Goal: Entertainment & Leisure: Consume media (video, audio)

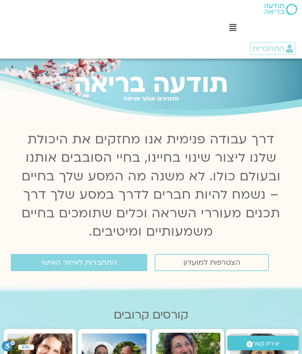
scroll to position [15, 0]
click at [97, 258] on span "התחברות לאיזור האישי" at bounding box center [78, 262] width 75 height 8
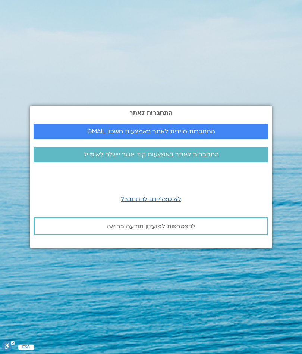
click at [230, 136] on link "התחברות מיידית לאתר באמצעות חשבון GMAIL" at bounding box center [151, 132] width 235 height 16
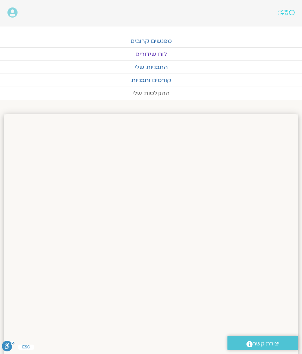
click at [158, 94] on link "ההקלטות שלי" at bounding box center [151, 93] width 302 height 13
click at [156, 93] on link "ההקלטות שלי" at bounding box center [151, 93] width 302 height 13
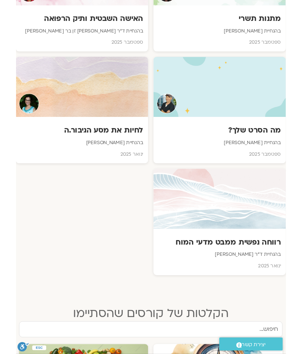
scroll to position [866, 0]
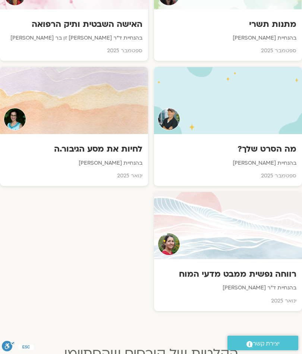
click at [250, 242] on div at bounding box center [228, 225] width 148 height 67
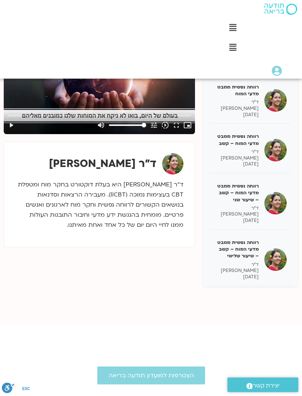
scroll to position [150, 0]
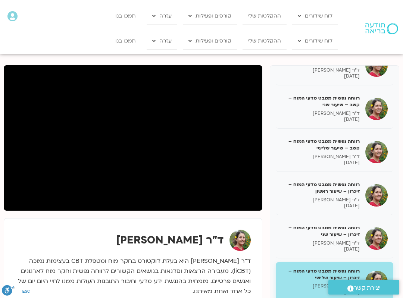
scroll to position [50, 0]
